Goal: Task Accomplishment & Management: Use online tool/utility

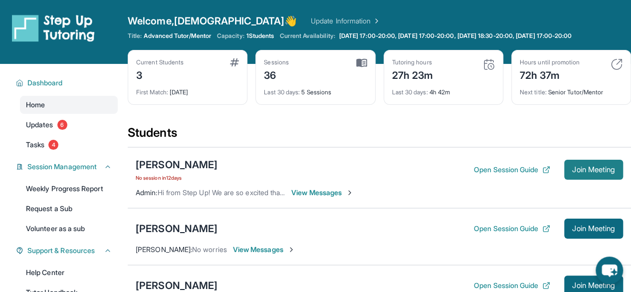
click at [575, 176] on button "Join Meeting" at bounding box center [593, 170] width 59 height 20
click at [572, 168] on span "Join Meeting" at bounding box center [593, 169] width 43 height 6
click at [194, 168] on div "[PERSON_NAME]" at bounding box center [177, 165] width 82 height 14
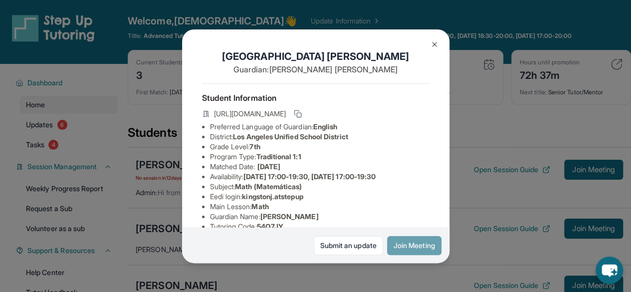
click at [391, 243] on button "Join Meeting" at bounding box center [414, 245] width 54 height 19
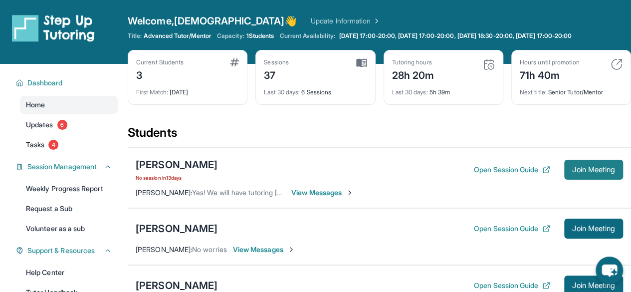
click at [580, 172] on span "Join Meeting" at bounding box center [593, 169] width 43 height 6
